Goal: Check status: Check status

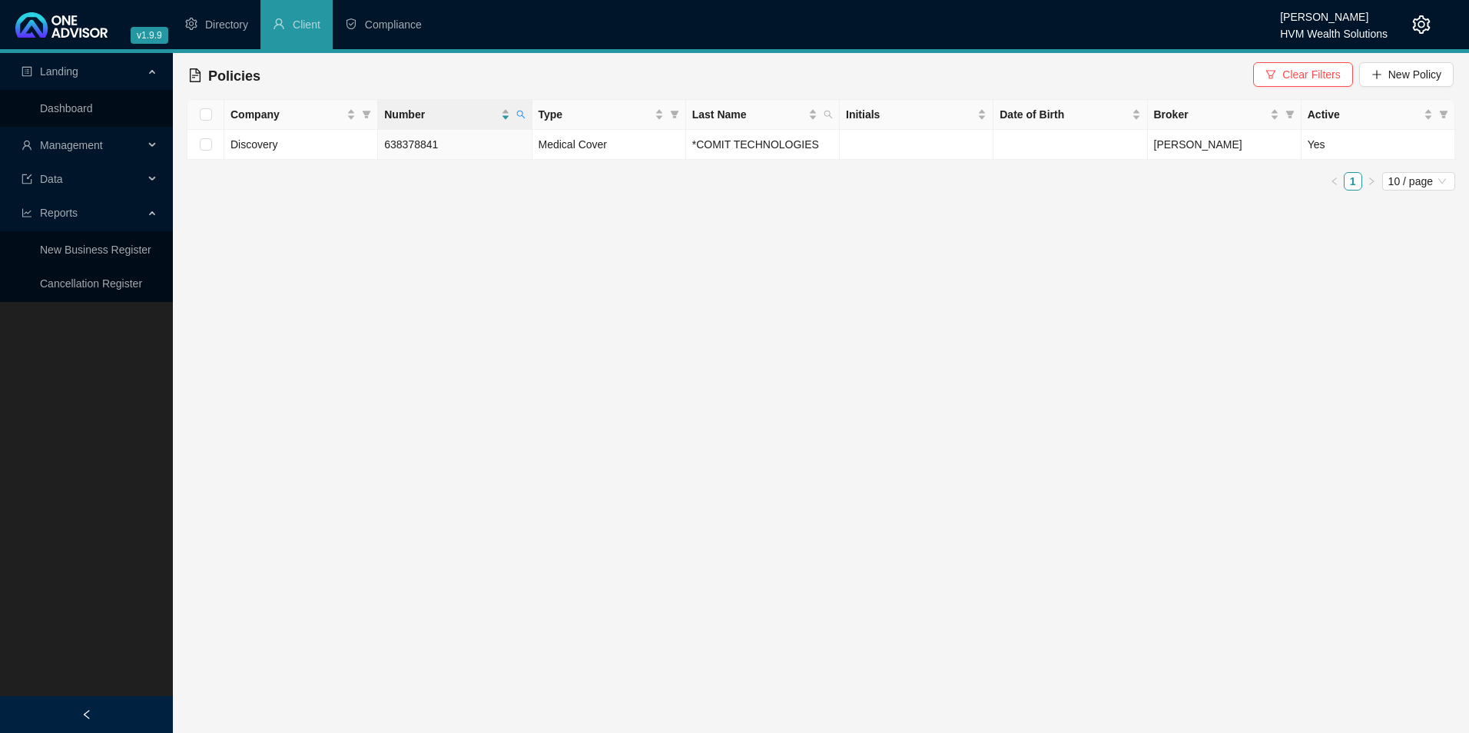
click at [72, 154] on span "Management" at bounding box center [83, 145] width 122 height 31
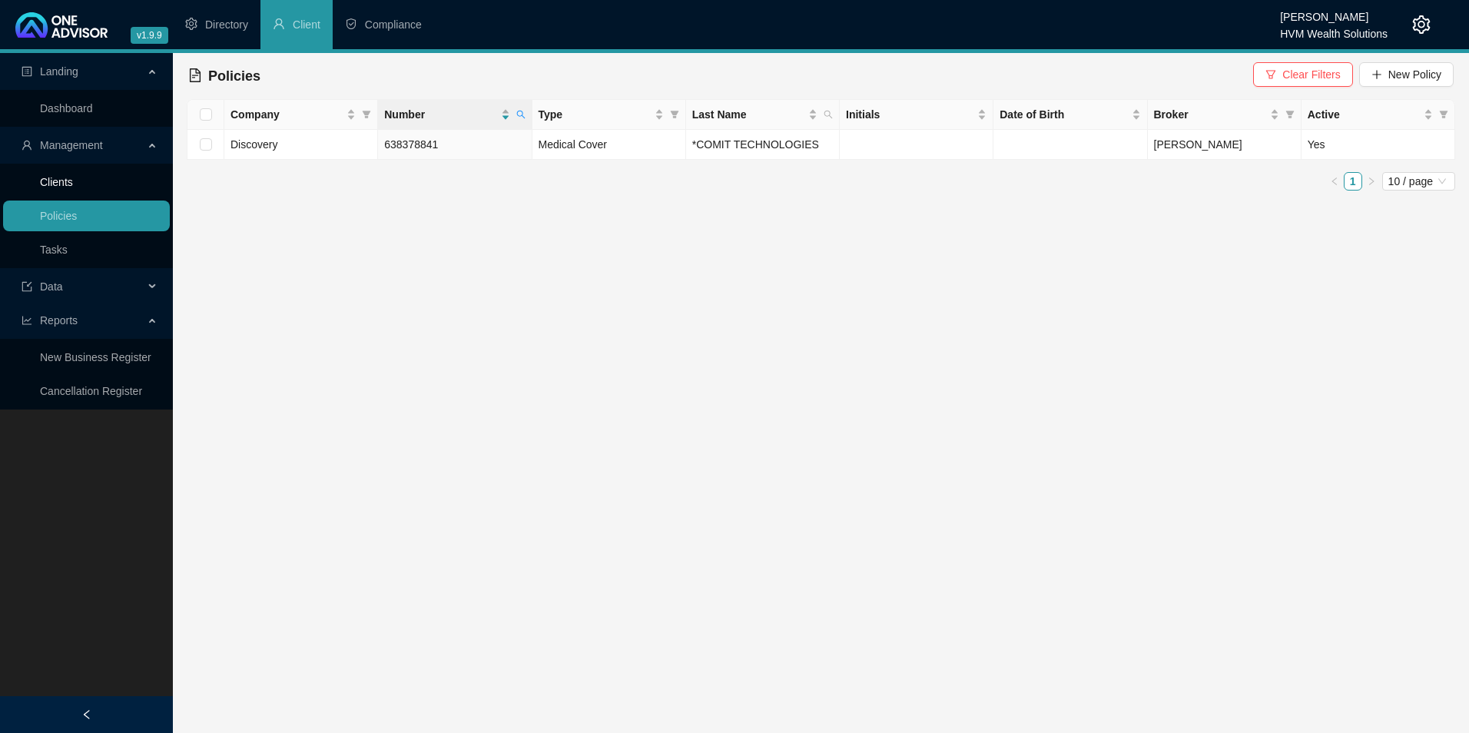
click at [73, 188] on link "Clients" at bounding box center [56, 182] width 33 height 12
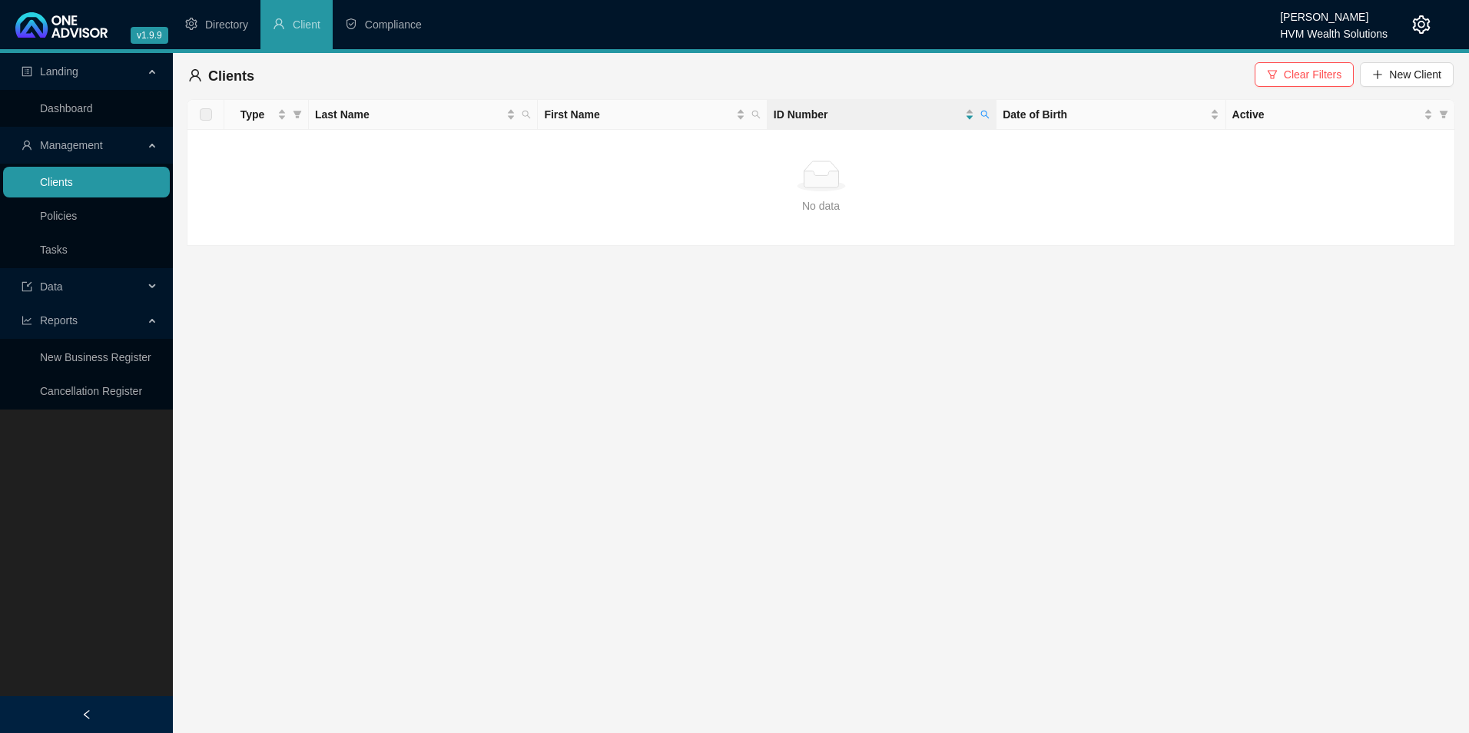
click at [73, 188] on link "Clients" at bounding box center [56, 182] width 33 height 12
click at [982, 115] on icon "search" at bounding box center [985, 115] width 8 height 8
paste input "607266271"
type input "9607266271082"
click at [886, 174] on span "Search" at bounding box center [885, 175] width 34 height 17
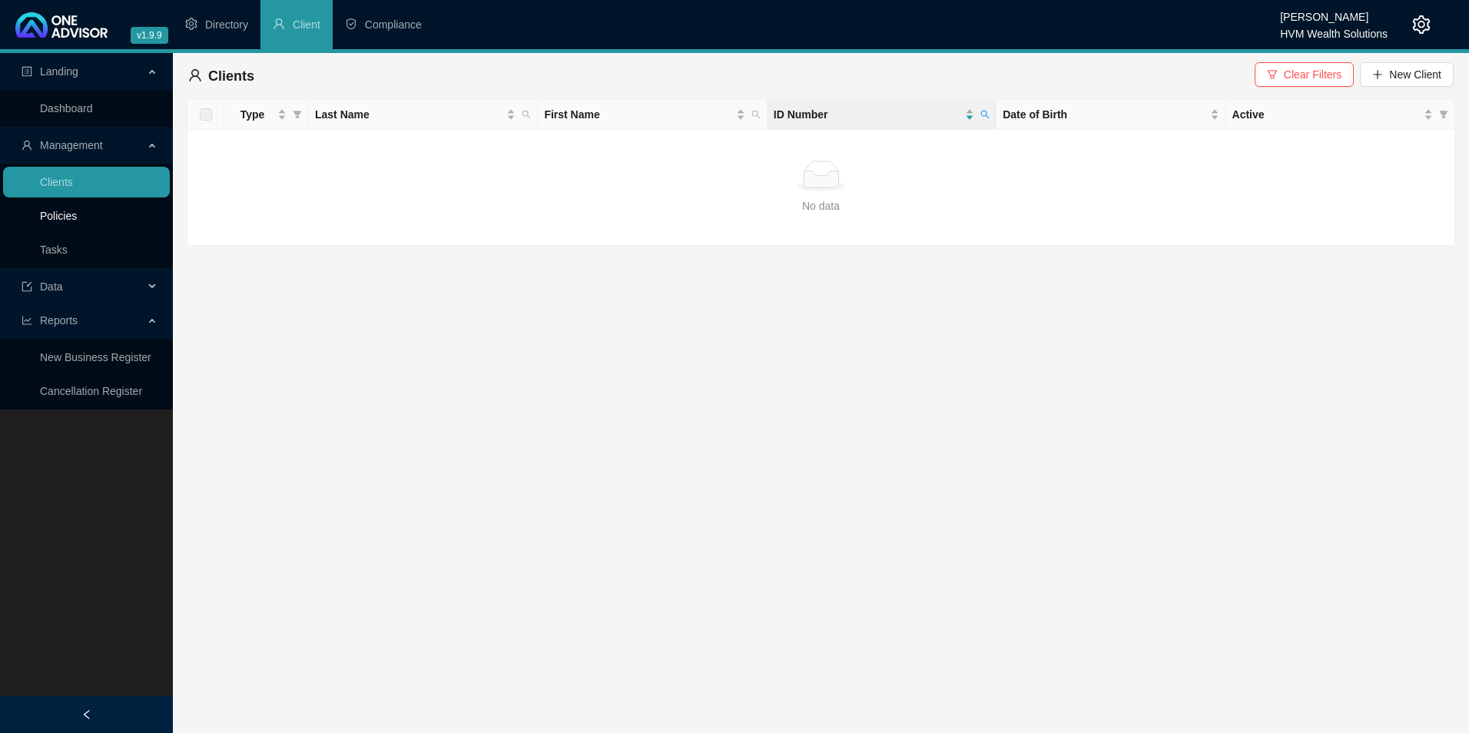
click at [65, 222] on link "Policies" at bounding box center [58, 216] width 37 height 12
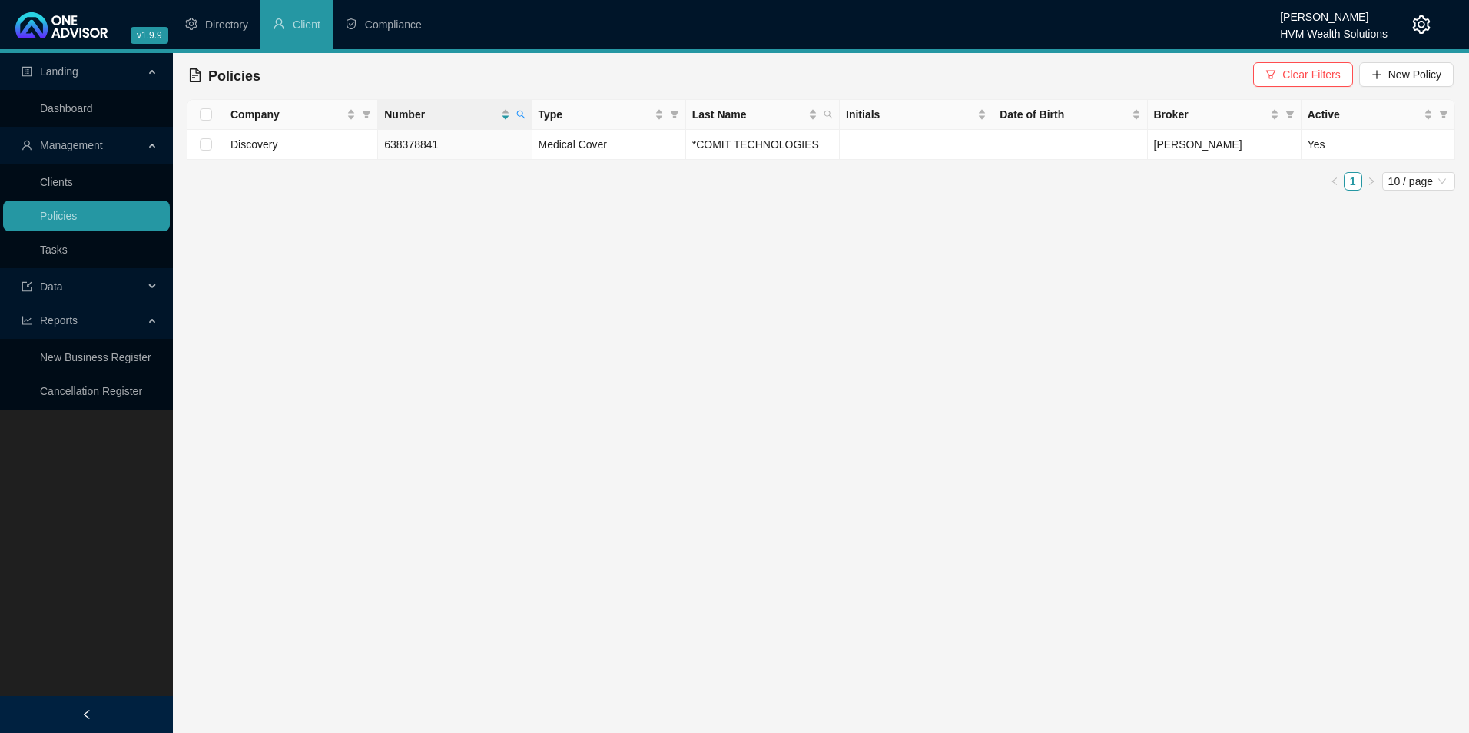
click at [517, 117] on icon "search" at bounding box center [520, 114] width 9 height 9
click at [443, 173] on button "Search" at bounding box center [411, 175] width 69 height 18
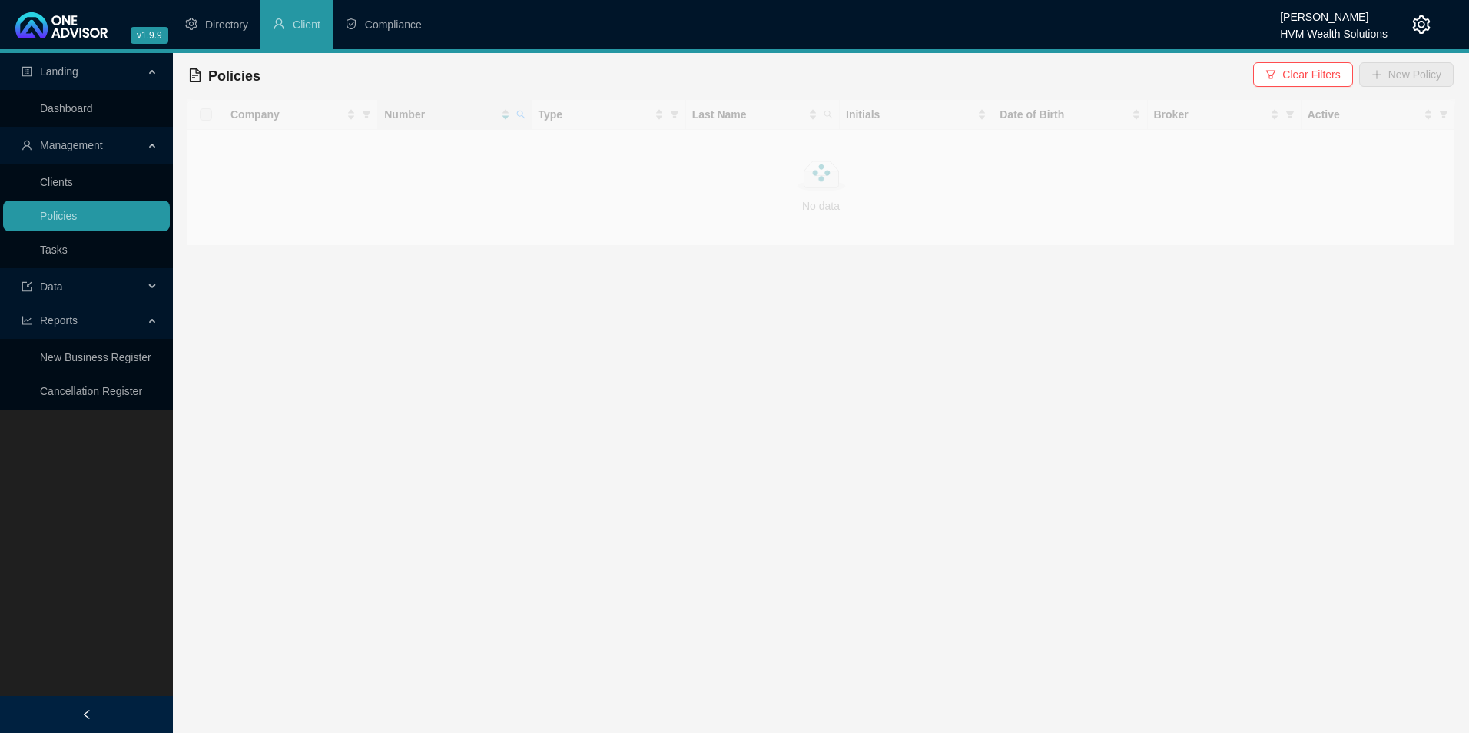
click at [526, 118] on div at bounding box center [821, 172] width 1269 height 147
click at [526, 117] on span at bounding box center [520, 114] width 15 height 23
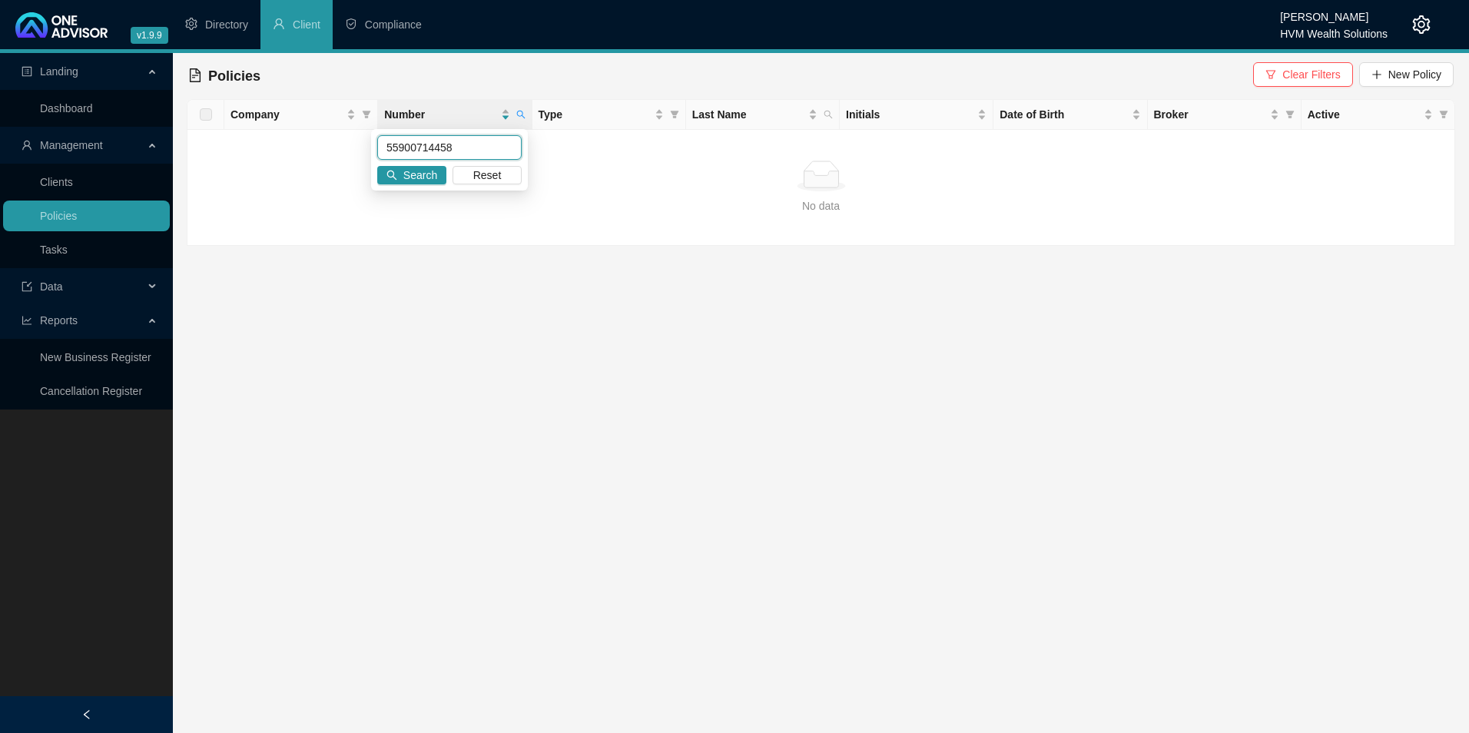
click at [407, 152] on input "55900714458" at bounding box center [449, 147] width 144 height 25
type input "55900714458"
